Goal: Check status: Check status

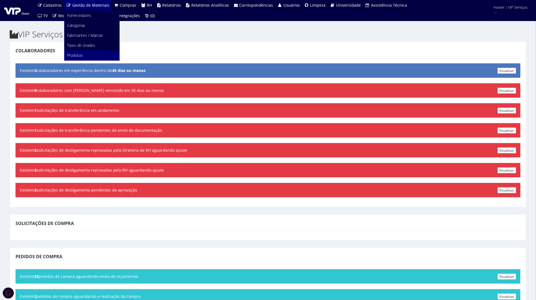
click at [77, 56] on span "Produtos" at bounding box center [75, 55] width 16 height 5
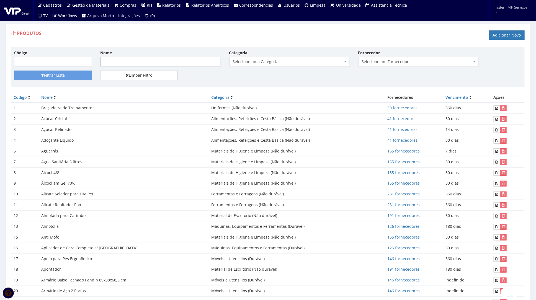
click at [113, 59] on input "Nome" at bounding box center [160, 61] width 121 height 9
type input "botina"
click at [14, 71] on button "Filtrar Lista" at bounding box center [53, 75] width 78 height 9
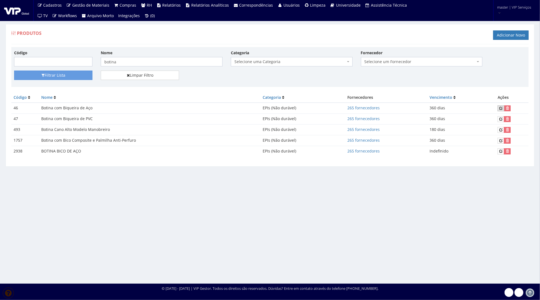
click at [501, 106] on icon at bounding box center [500, 108] width 3 height 4
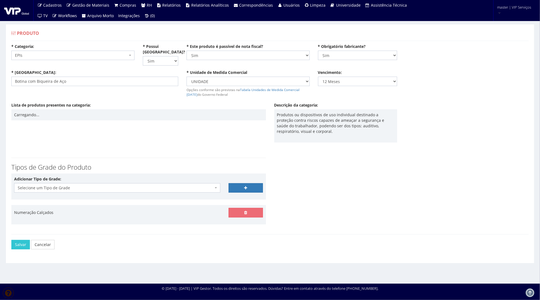
click at [117, 187] on div "Adicionar Tipo de Grade: Selecione um Tipo de Grade CAIXA CENTIMETROS Cores Dec…" at bounding box center [138, 186] width 257 height 20
click at [121, 185] on span "Selecione um Tipo de Grade" at bounding box center [116, 188] width 196 height 6
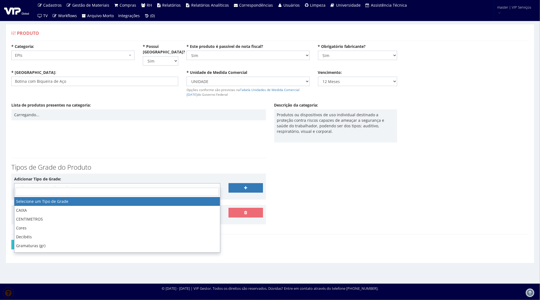
click at [121, 185] on span "Selecione um Tipo de Grade" at bounding box center [116, 188] width 196 height 6
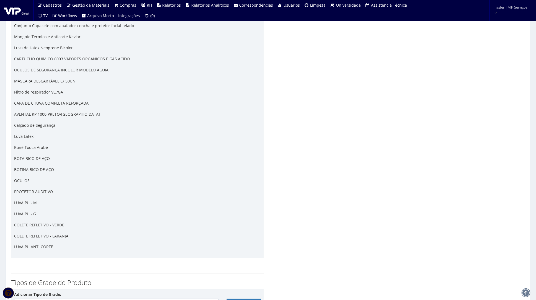
scroll to position [1254, 0]
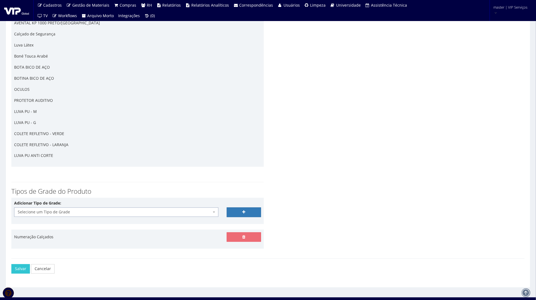
click at [52, 210] on span "Selecione um Tipo de Grade" at bounding box center [116, 212] width 204 height 9
click at [96, 188] on h3 "Tipos de Grade do Produto" at bounding box center [137, 191] width 252 height 7
click at [63, 233] on div "Numeração Calçados" at bounding box center [116, 237] width 213 height 9
click at [65, 210] on span "Selecione um Tipo de Grade" at bounding box center [116, 212] width 204 height 9
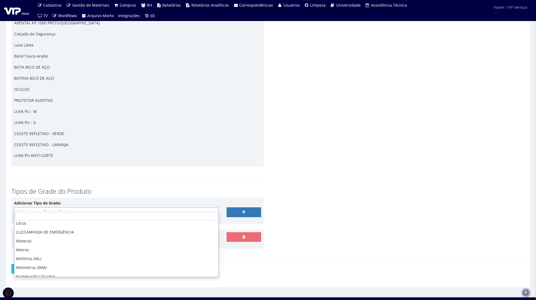
scroll to position [131, 0]
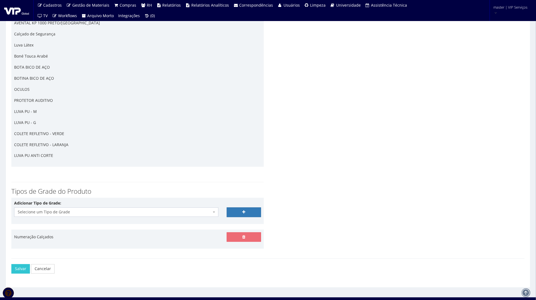
click at [82, 201] on div "Adicionar Tipo de Grade: Selecione um Tipo de Grade CAIXA CENTIMETROS Cores Dec…" at bounding box center [116, 209] width 213 height 16
click at [80, 201] on div "Adicionar Tipo de Grade: Selecione um Tipo de Grade CAIXA CENTIMETROS Cores Dec…" at bounding box center [116, 209] width 213 height 16
click at [73, 210] on span "Selecione um Tipo de Grade" at bounding box center [115, 213] width 194 height 6
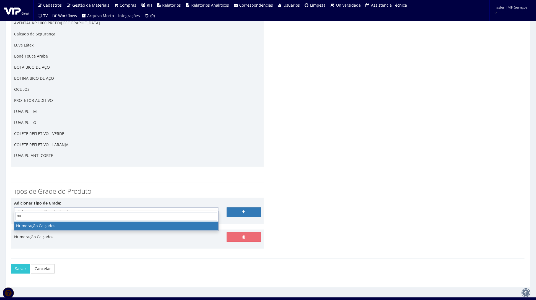
type input "num"
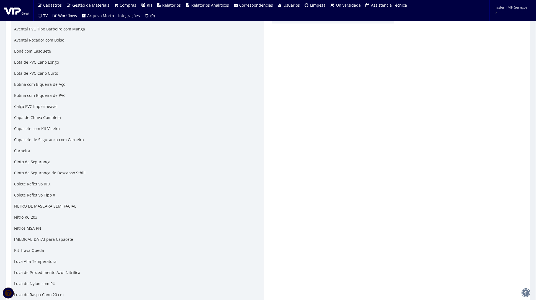
scroll to position [0, 0]
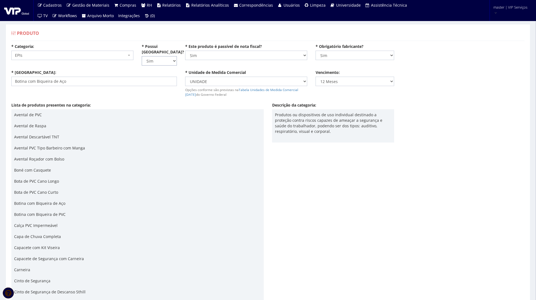
click at [153, 56] on select "Não Sim" at bounding box center [159, 60] width 35 height 9
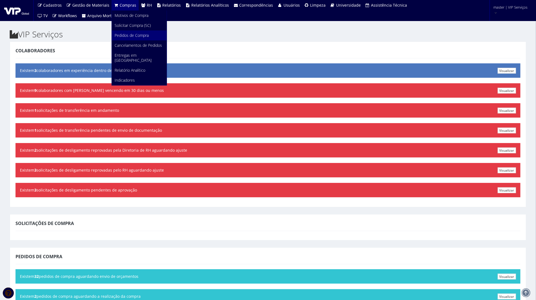
click at [128, 33] on span "Pedidos de Compra" at bounding box center [132, 35] width 34 height 5
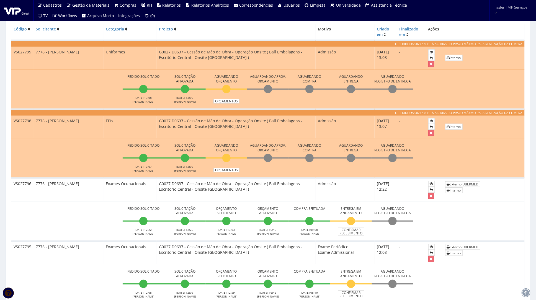
scroll to position [166, 0]
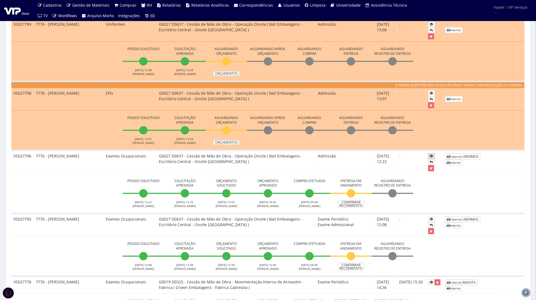
click at [433, 154] on icon at bounding box center [431, 156] width 3 height 4
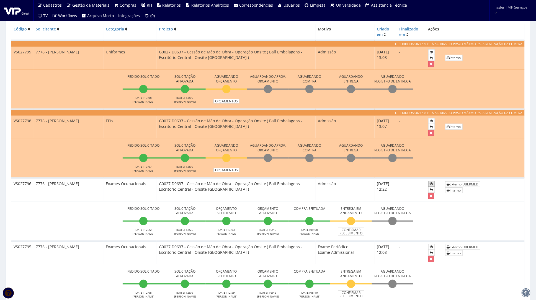
scroll to position [111, 0]
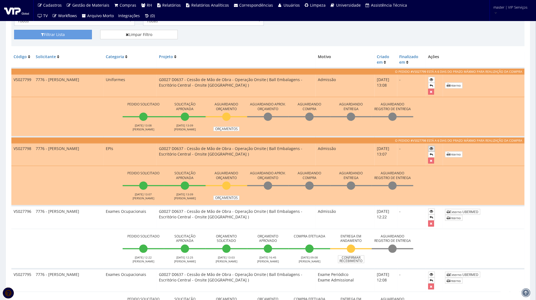
click at [431, 147] on icon at bounding box center [431, 149] width 3 height 4
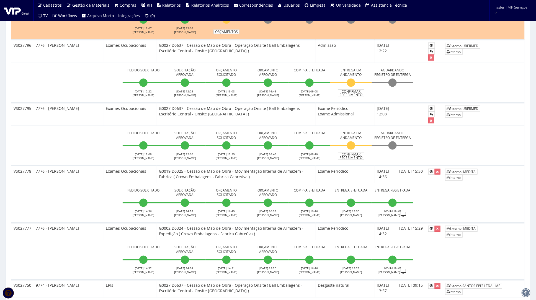
scroll to position [194, 0]
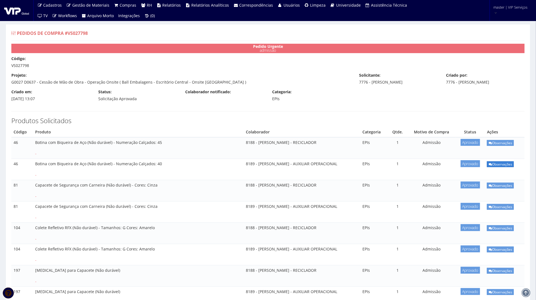
click at [495, 163] on link "Observações" at bounding box center [500, 164] width 27 height 6
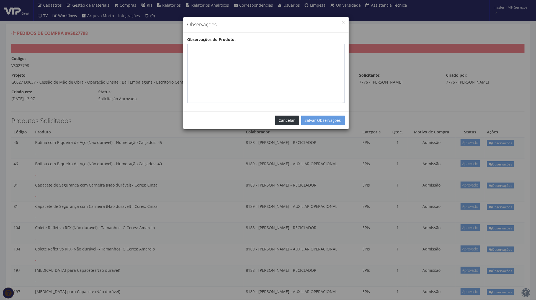
click at [289, 116] on button "Cancelar" at bounding box center [287, 120] width 24 height 9
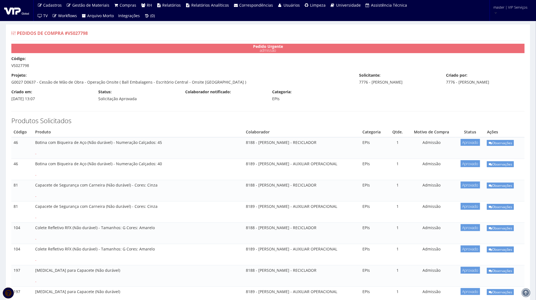
click at [20, 64] on div "Código: VS027798" at bounding box center [268, 62] width 522 height 12
copy div "VS027798"
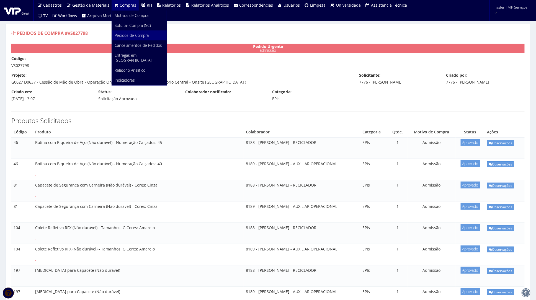
click at [139, 37] on span "Pedidos de Compra" at bounding box center [132, 35] width 34 height 5
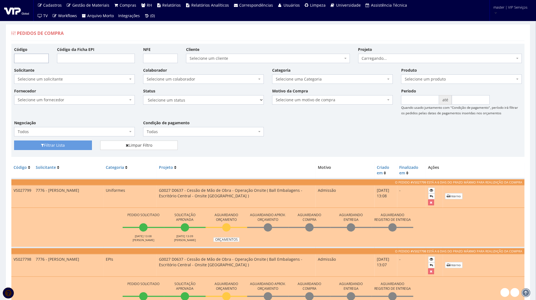
click at [38, 57] on input "Código" at bounding box center [31, 58] width 35 height 9
paste input "VS027798"
type input "VS027798"
click at [53, 148] on button "Filtrar Lista" at bounding box center [53, 145] width 78 height 9
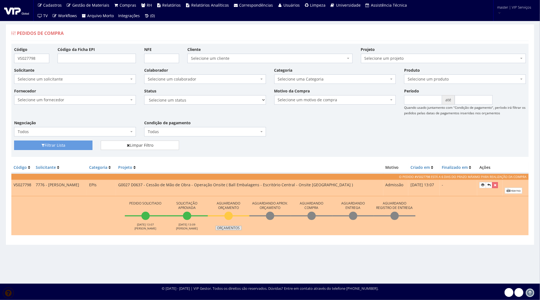
click at [224, 226] on link "Orçamentos" at bounding box center [229, 228] width 26 height 4
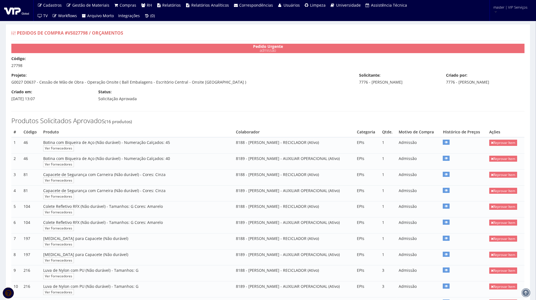
click at [297, 107] on div "Produtos Solicitados Aprovados (16 produtos) # Código Produto Colaborador Categ…" at bounding box center [268, 252] width 522 height 293
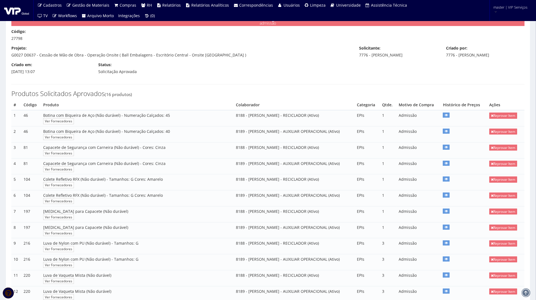
scroll to position [28, 0]
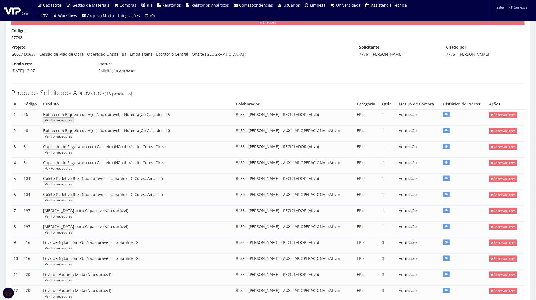
click at [60, 120] on link "Ver Fornecedores" at bounding box center [58, 120] width 31 height 6
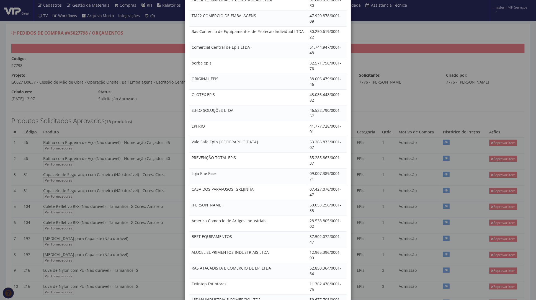
scroll to position [3931, 0]
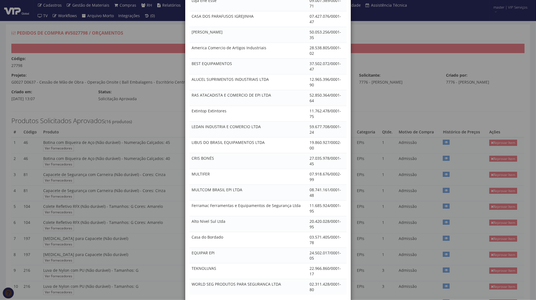
click at [472, 42] on div "× Fornecedores Disponíveis Fornecedor CPF / CNPJ Ribeirão Epis 13.950.396/0001-…" at bounding box center [268, 150] width 536 height 300
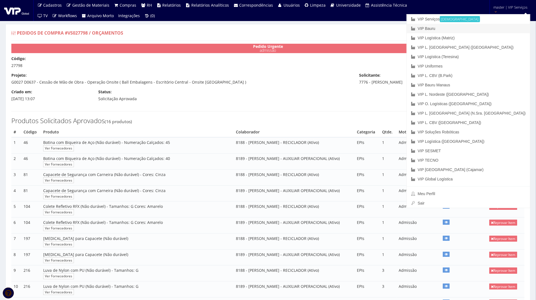
click at [492, 29] on link "VIP Bauru" at bounding box center [468, 28] width 123 height 9
